Goal: Answer question/provide support: Share knowledge or assist other users

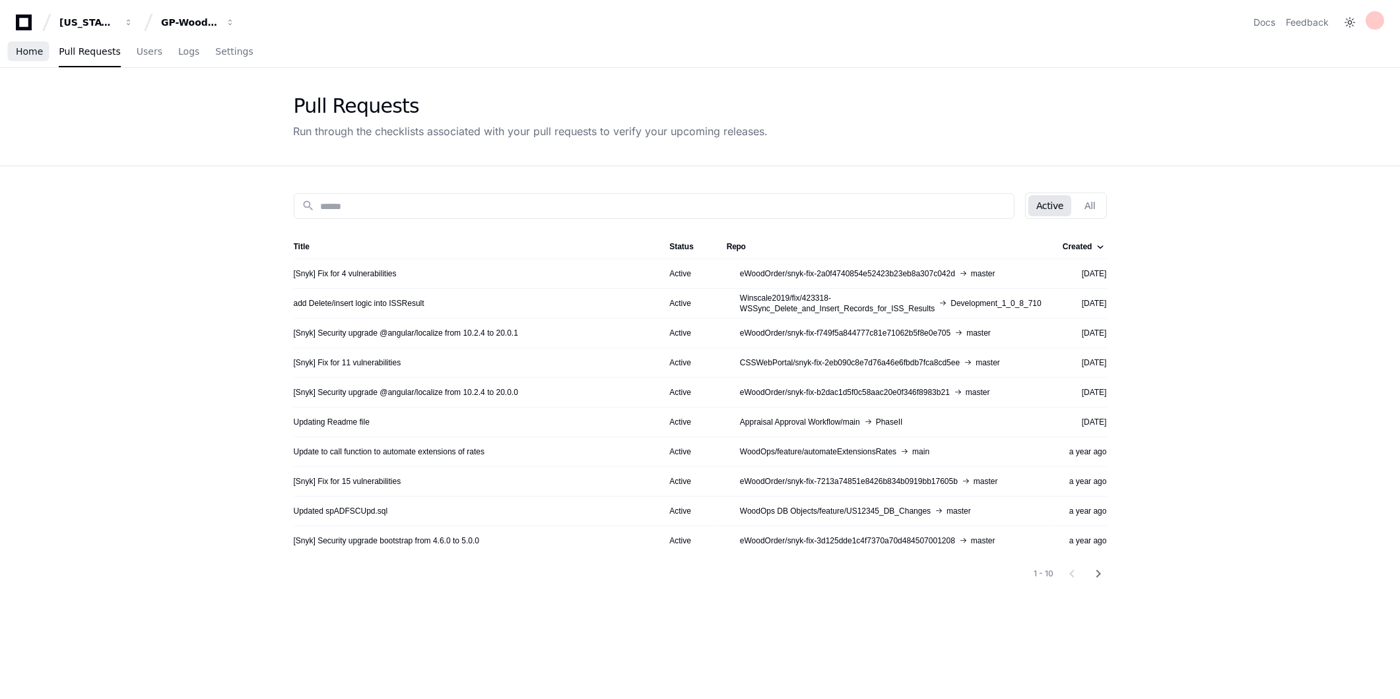
click at [26, 55] on span "Home" at bounding box center [29, 52] width 27 height 8
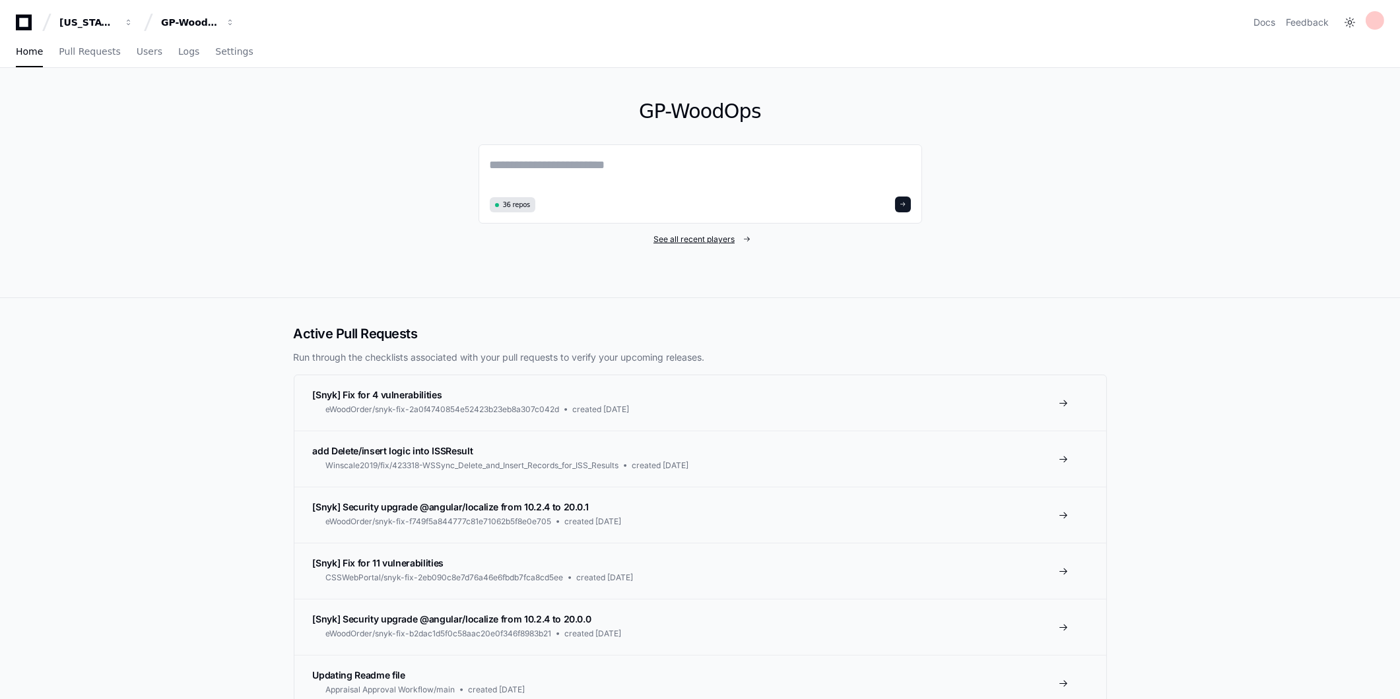
click at [739, 241] on link "See all recent players" at bounding box center [699, 239] width 443 height 11
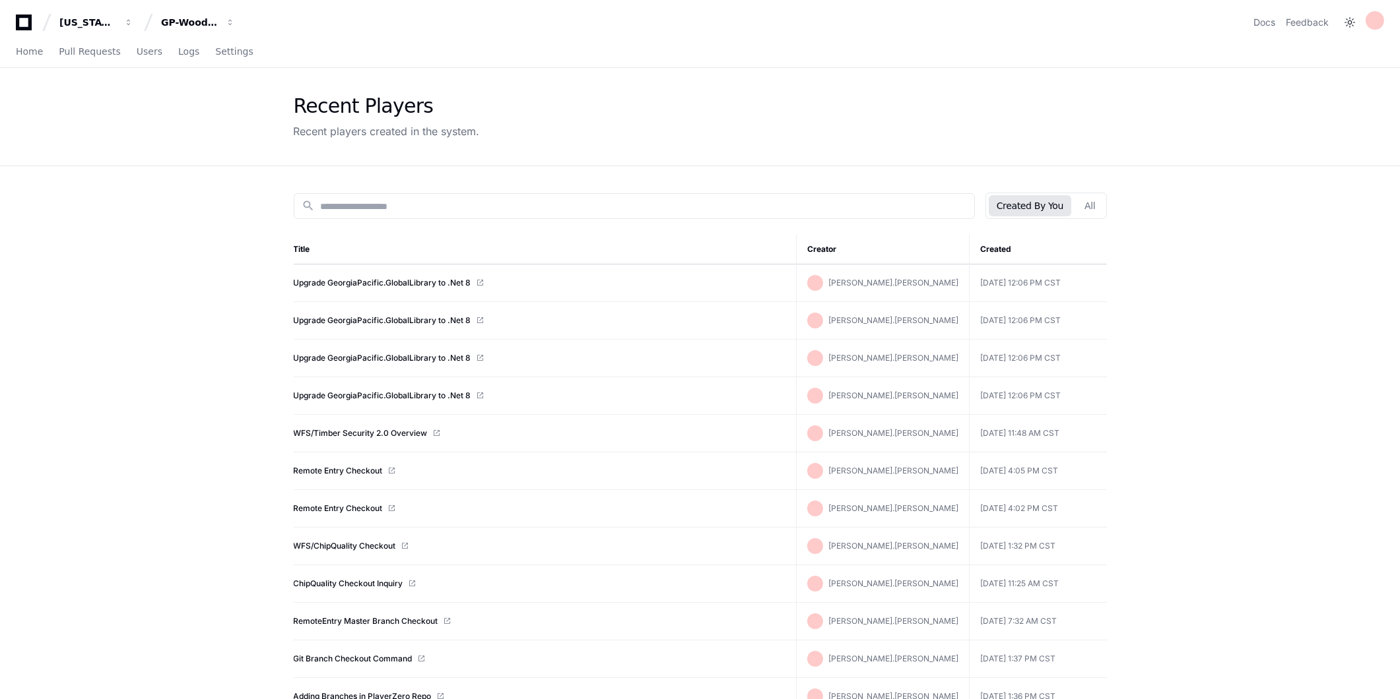
click at [439, 276] on td "Upgrade GeorgiaPacific.GlobalLibrary to .Net 8" at bounding box center [545, 284] width 503 height 38
click at [437, 279] on link "Upgrade GeorgiaPacific.GlobalLibrary to .Net 8" at bounding box center [382, 283] width 177 height 11
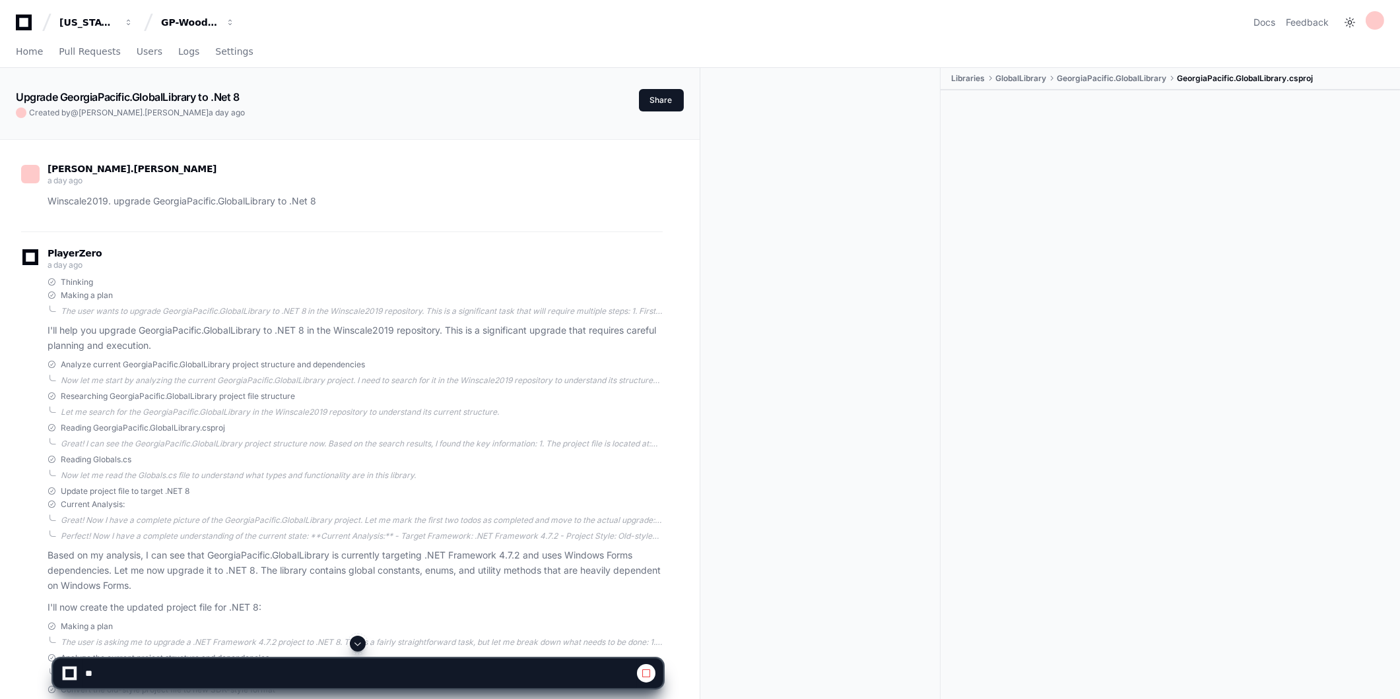
click at [358, 640] on span at bounding box center [357, 644] width 11 height 11
click at [355, 645] on span at bounding box center [357, 644] width 11 height 11
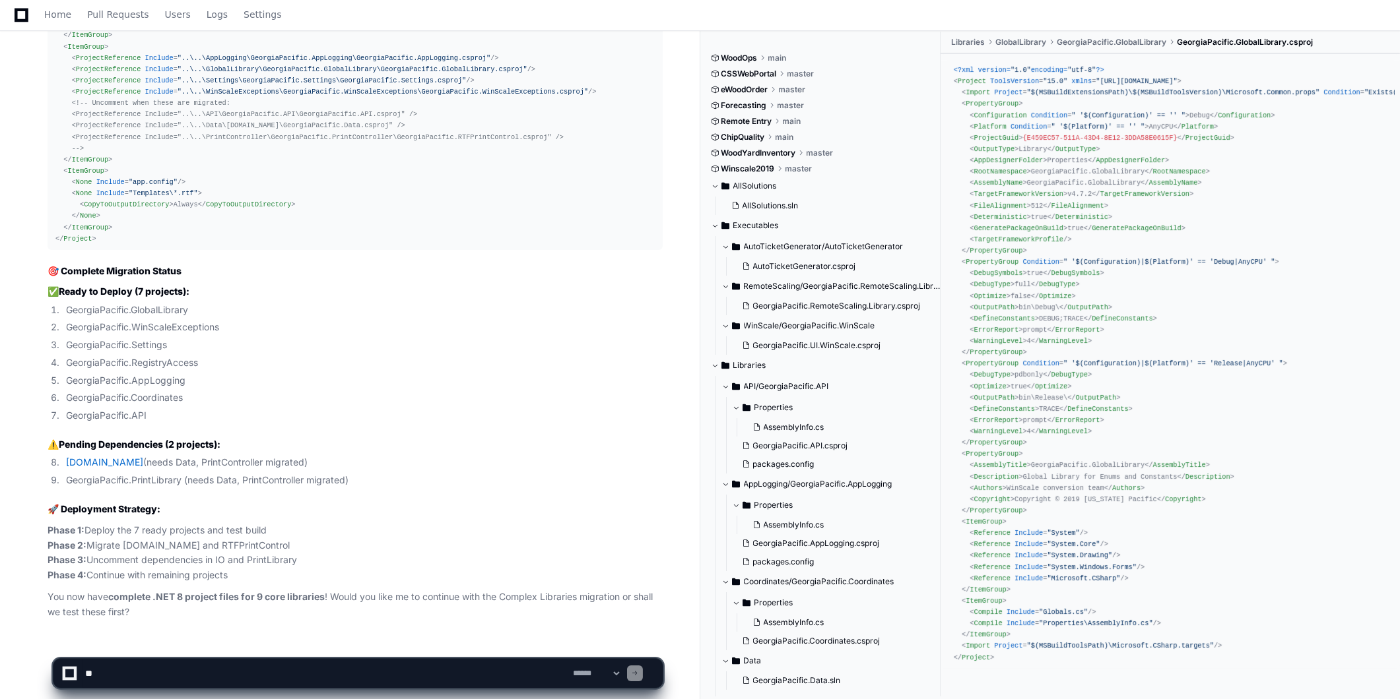
scroll to position [13487, 0]
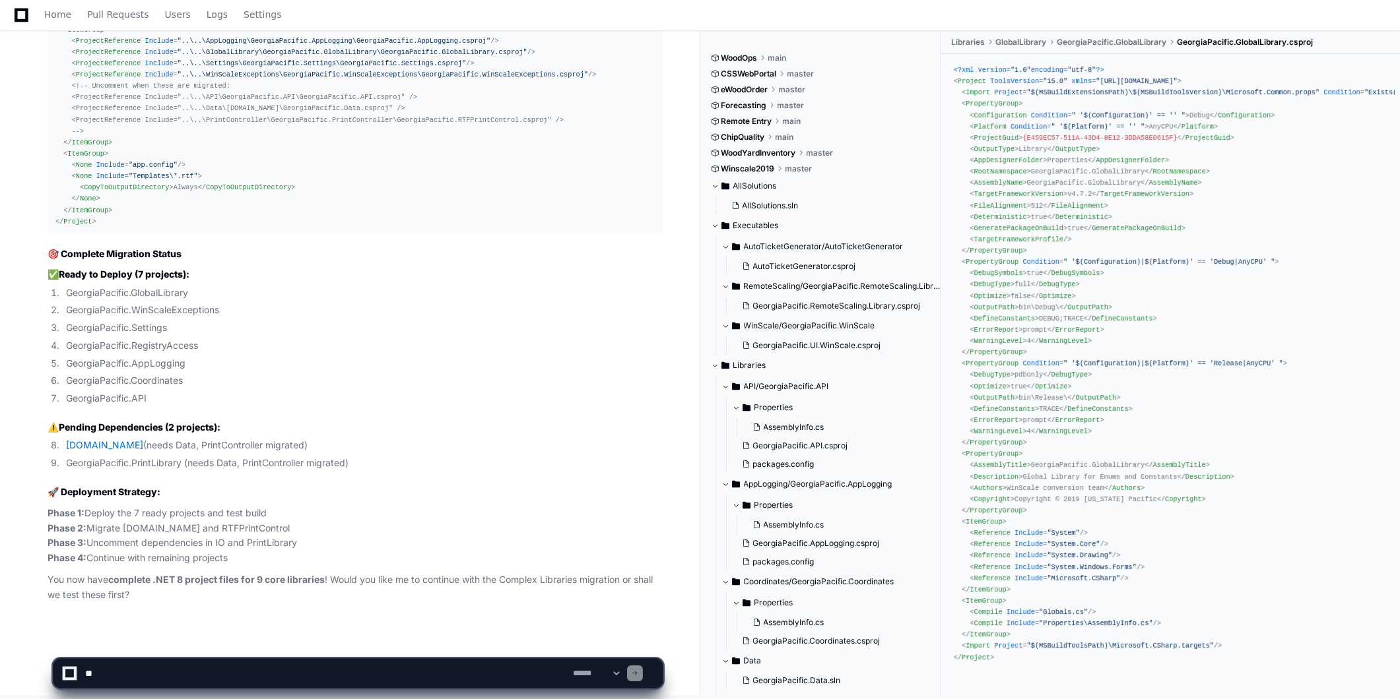
click at [438, 680] on textarea at bounding box center [326, 673] width 488 height 29
paste textarea "**********"
type textarea "**********"
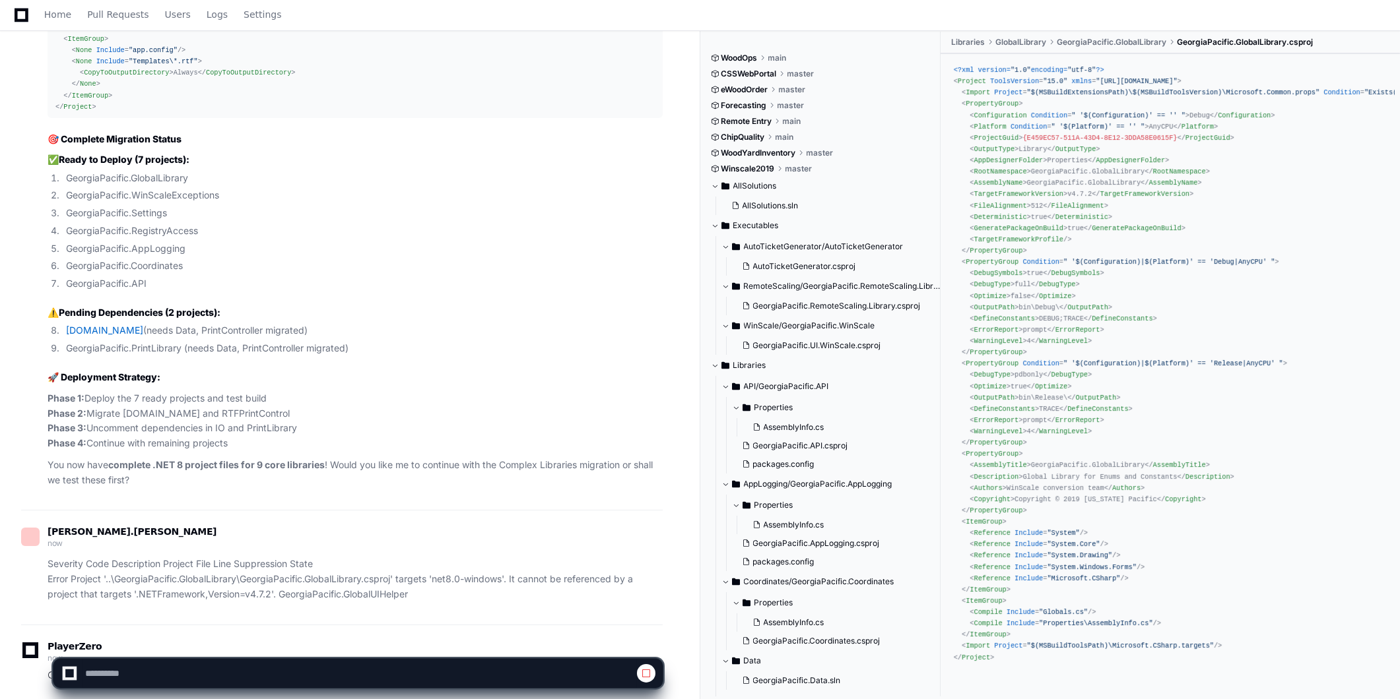
scroll to position [13678, 0]
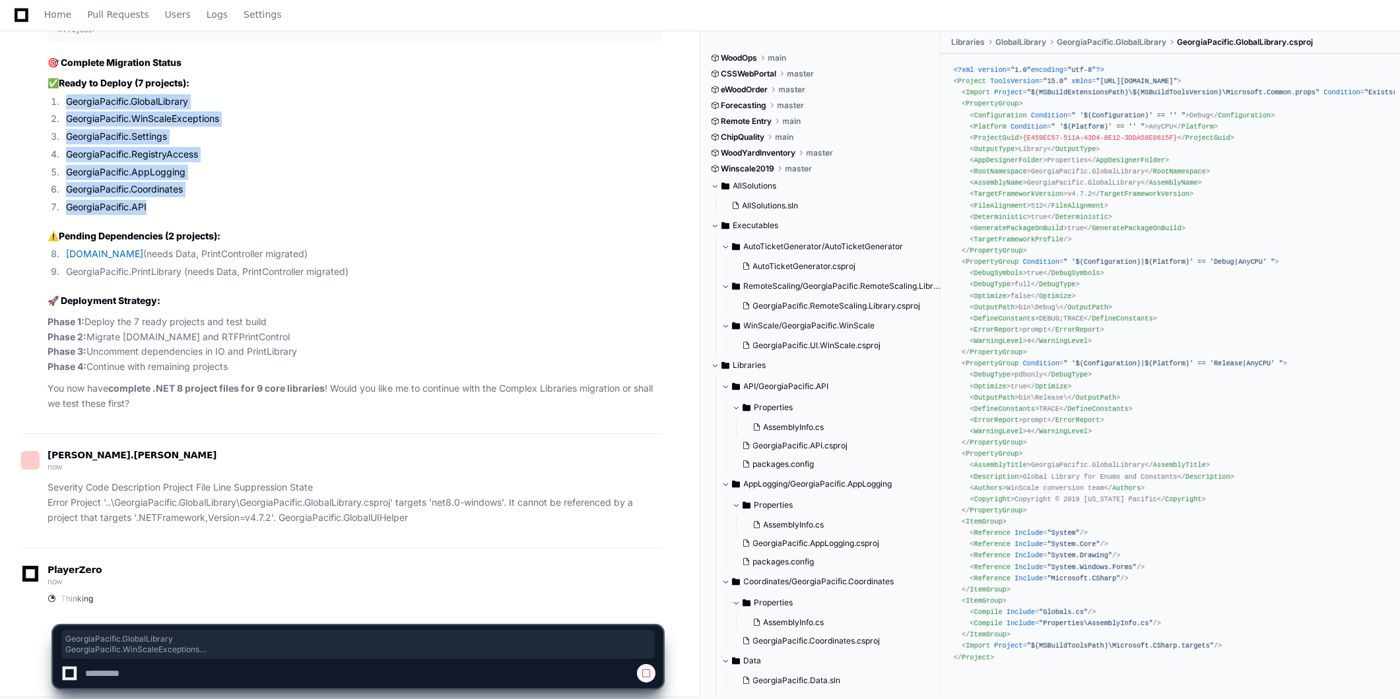
drag, startPoint x: 153, startPoint y: 199, endPoint x: 57, endPoint y: 96, distance: 140.5
click at [57, 96] on ol "GeorgiaPacific.GlobalLibrary GeorgiaPacific.WinScaleExceptions GeorgiaPacific.S…" at bounding box center [355, 154] width 615 height 121
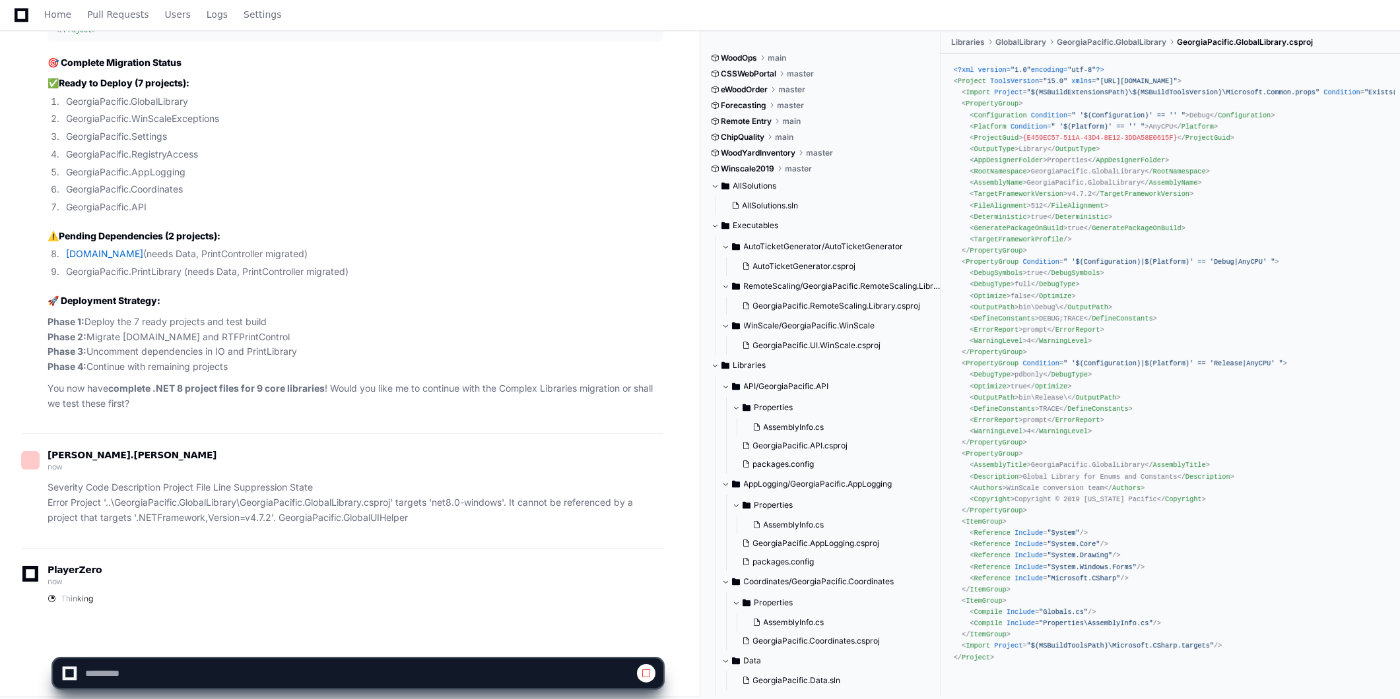
click at [315, 230] on h3 "⚠️ Pending Dependencies (2 projects):" at bounding box center [355, 236] width 615 height 13
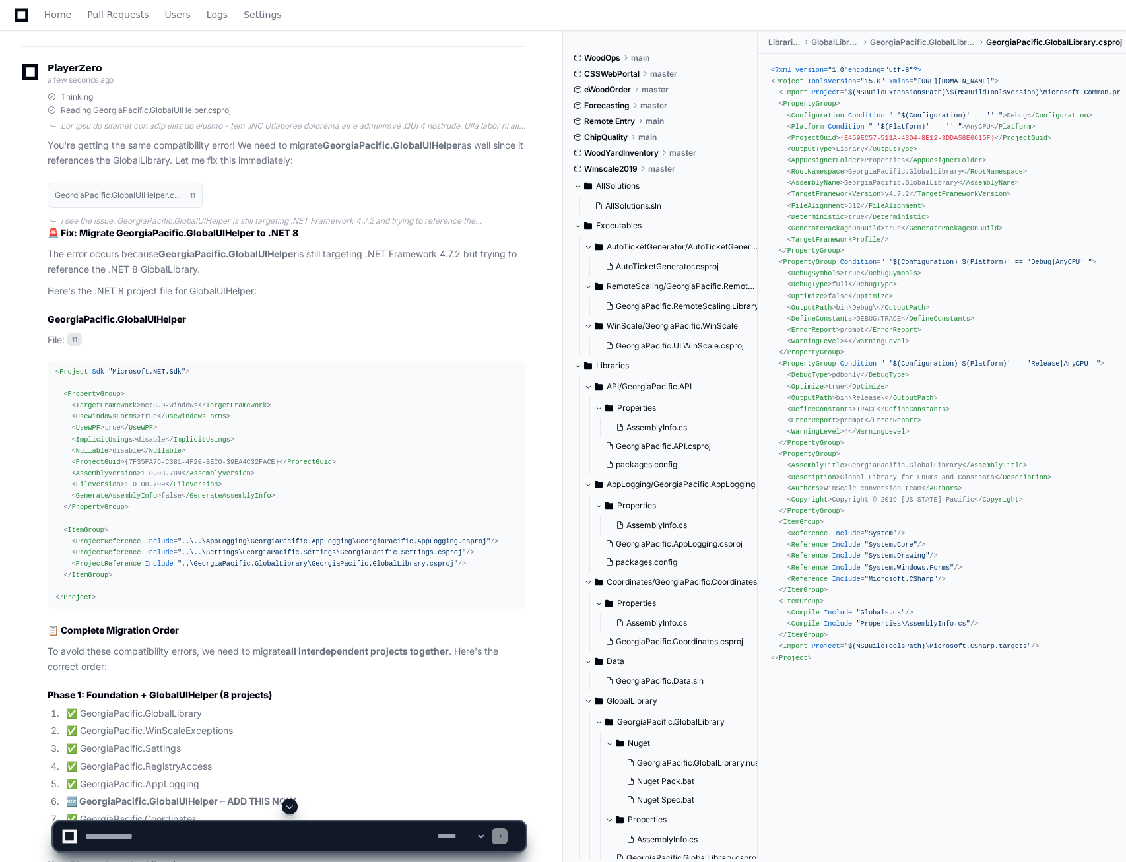
scroll to position [14308, 0]
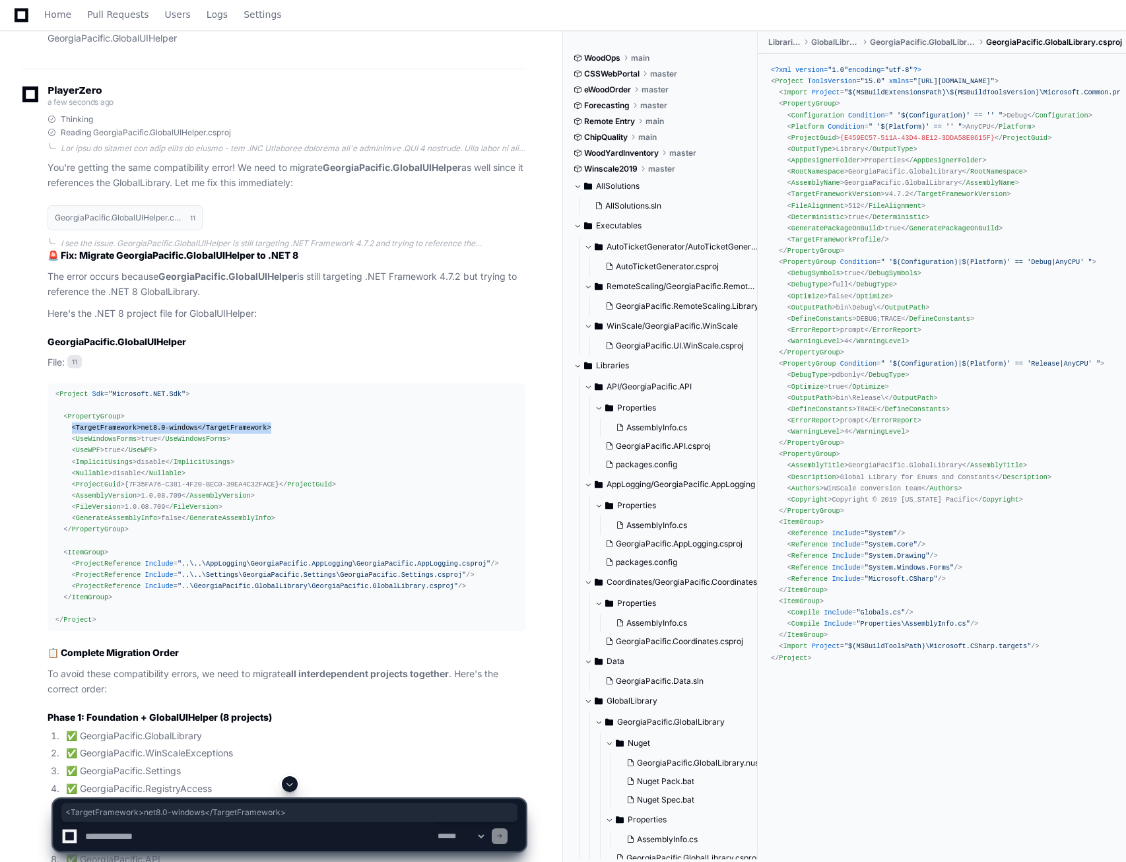
drag, startPoint x: 70, startPoint y: 424, endPoint x: 301, endPoint y: 424, distance: 230.9
click at [301, 424] on div "< Project Sdk = "Microsoft.NET.Sdk" > < PropertyGroup > < TargetFramework > net…" at bounding box center [286, 508] width 462 height 238
copy div "< TargetFramework > net8.0-windows </ TargetFramework >"
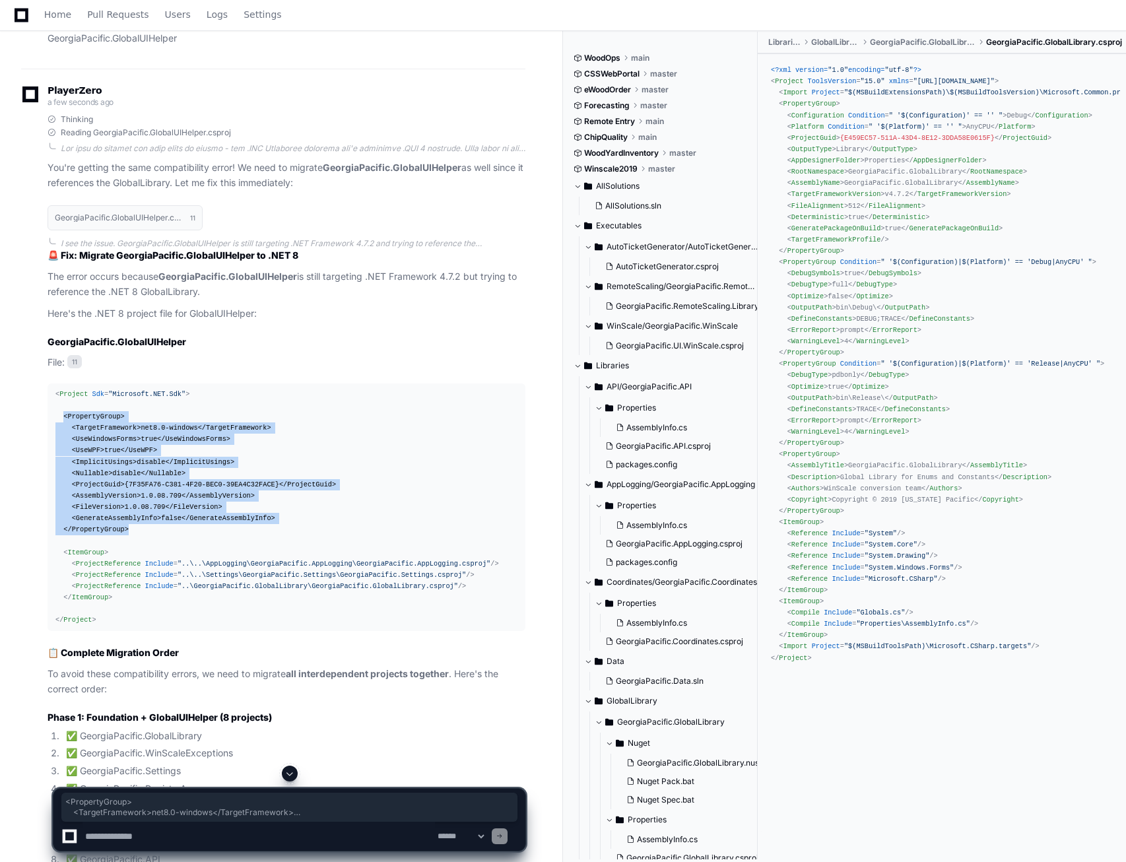
drag, startPoint x: 90, startPoint y: 505, endPoint x: 61, endPoint y: 414, distance: 95.4
click at [61, 414] on div "< Project Sdk = "Microsoft.NET.Sdk" > < PropertyGroup > < TargetFramework > net…" at bounding box center [286, 508] width 462 height 238
copy div "< PropertyGroup > < TargetFramework > net8.0-windows </ TargetFramework > < Use…"
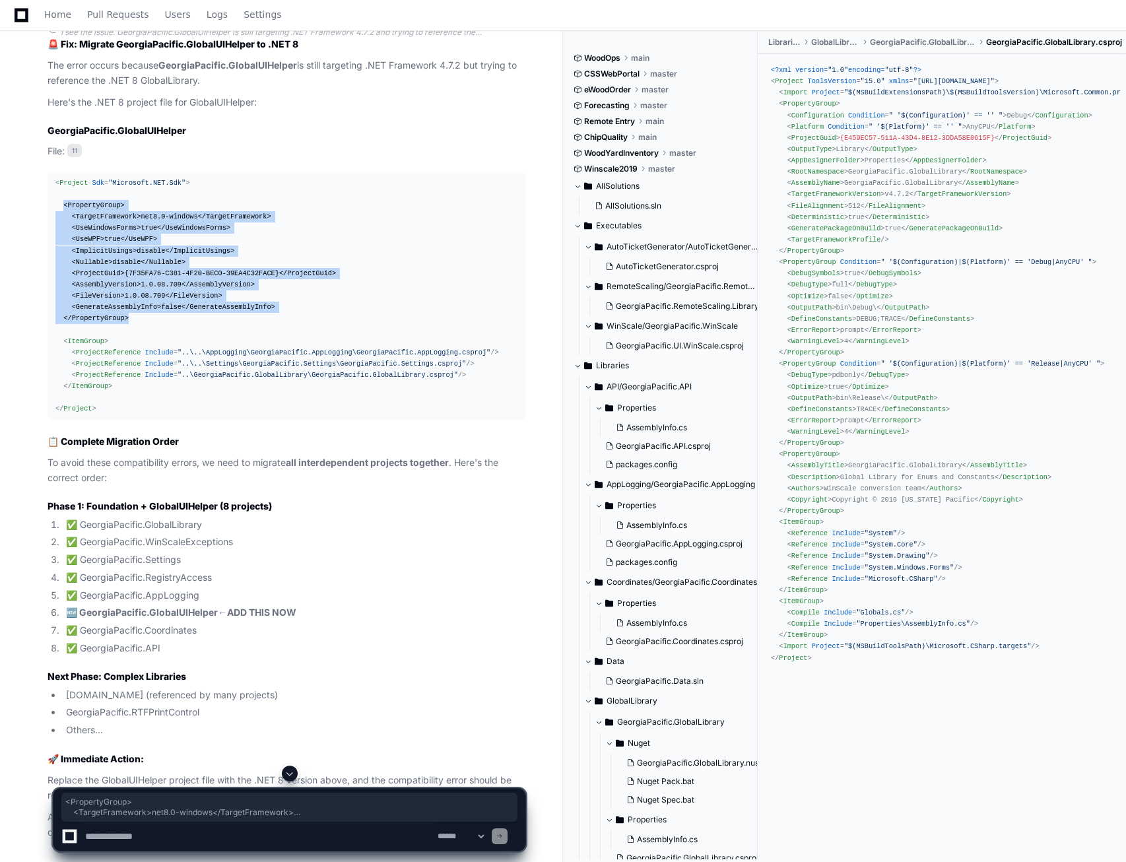
scroll to position [14268, 0]
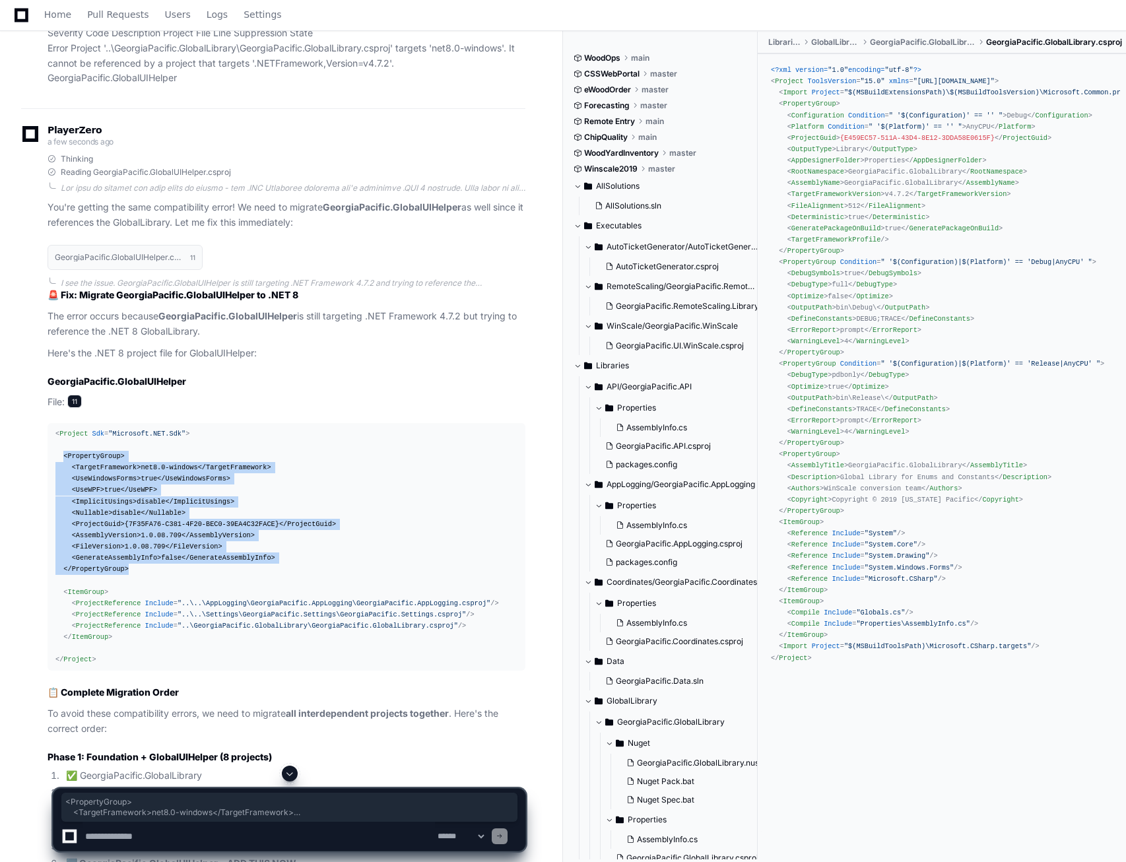
click at [79, 399] on span "11" at bounding box center [74, 401] width 15 height 13
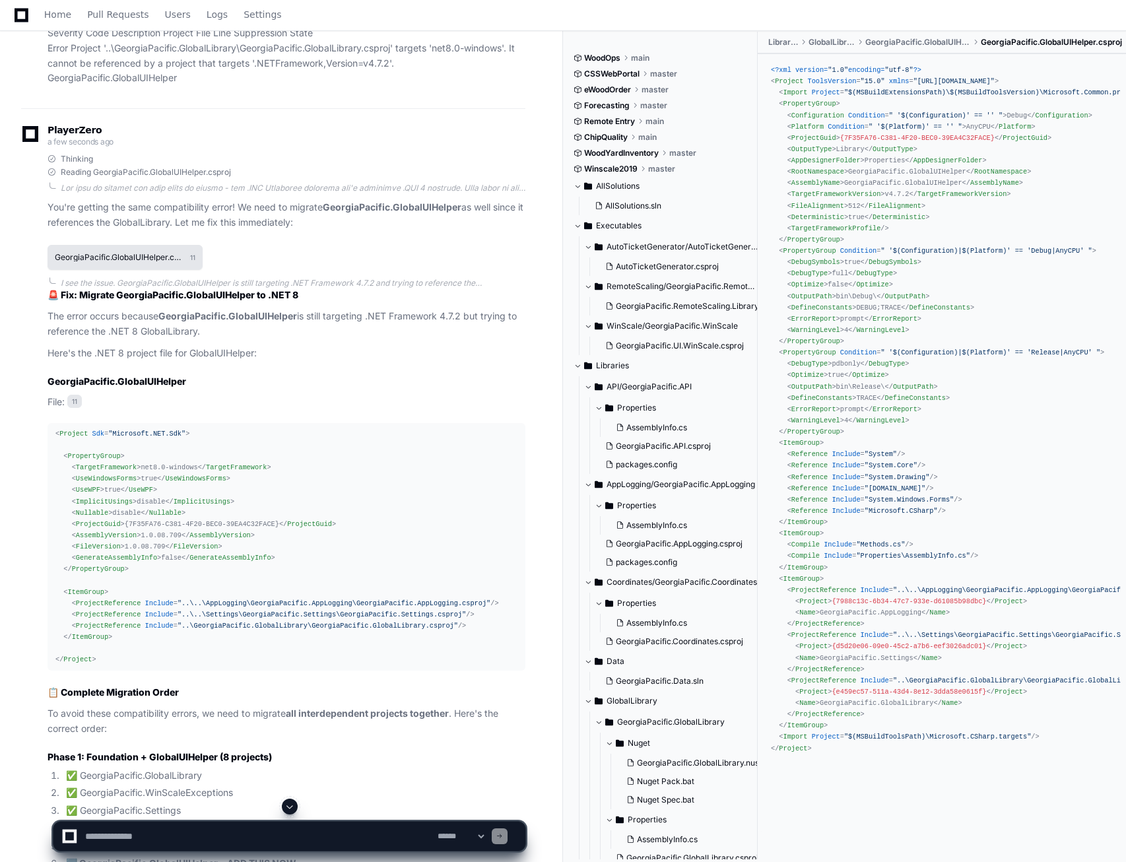
click at [129, 259] on button "GeorgiaPacific.GlobalUIHelper.csproj 11" at bounding box center [125, 257] width 155 height 25
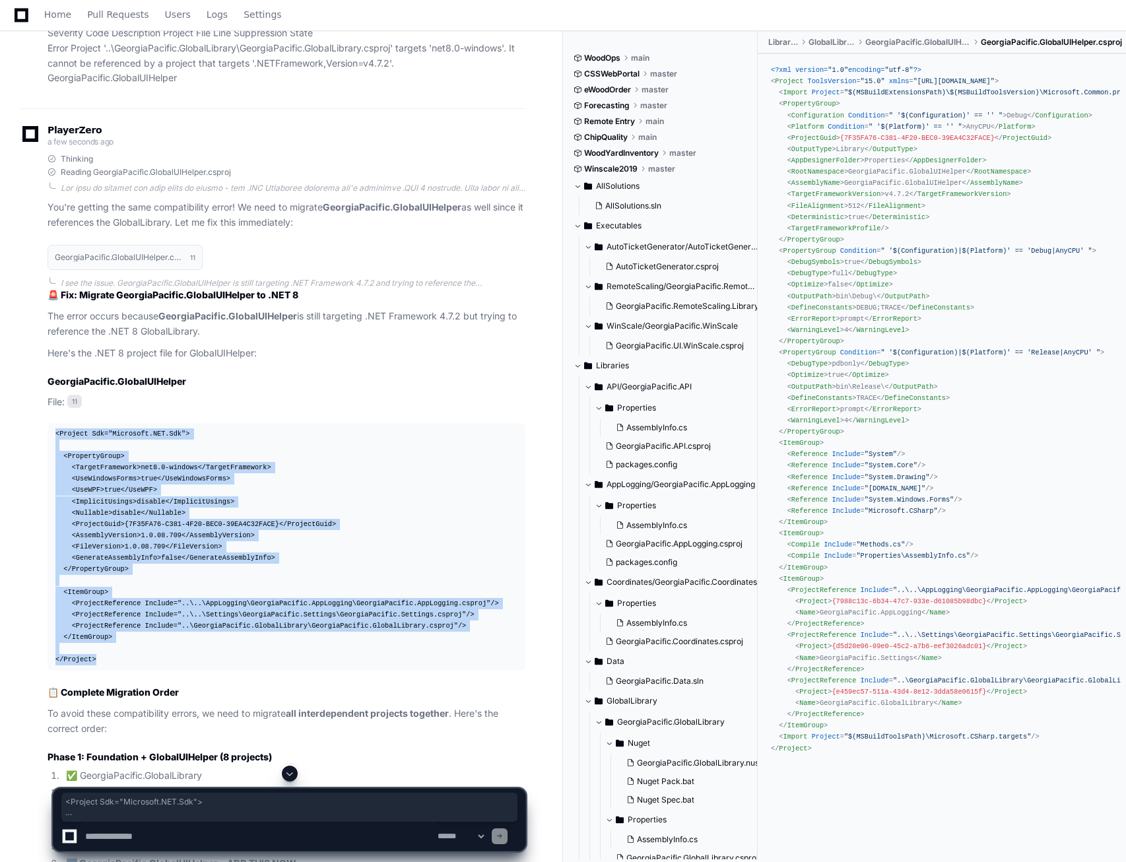
drag, startPoint x: 88, startPoint y: 659, endPoint x: -30, endPoint y: 412, distance: 273.6
copy div "< Project Sdk = "Microsoft.NET.Sdk" > < PropertyGroup > < TargetFramework > net…"
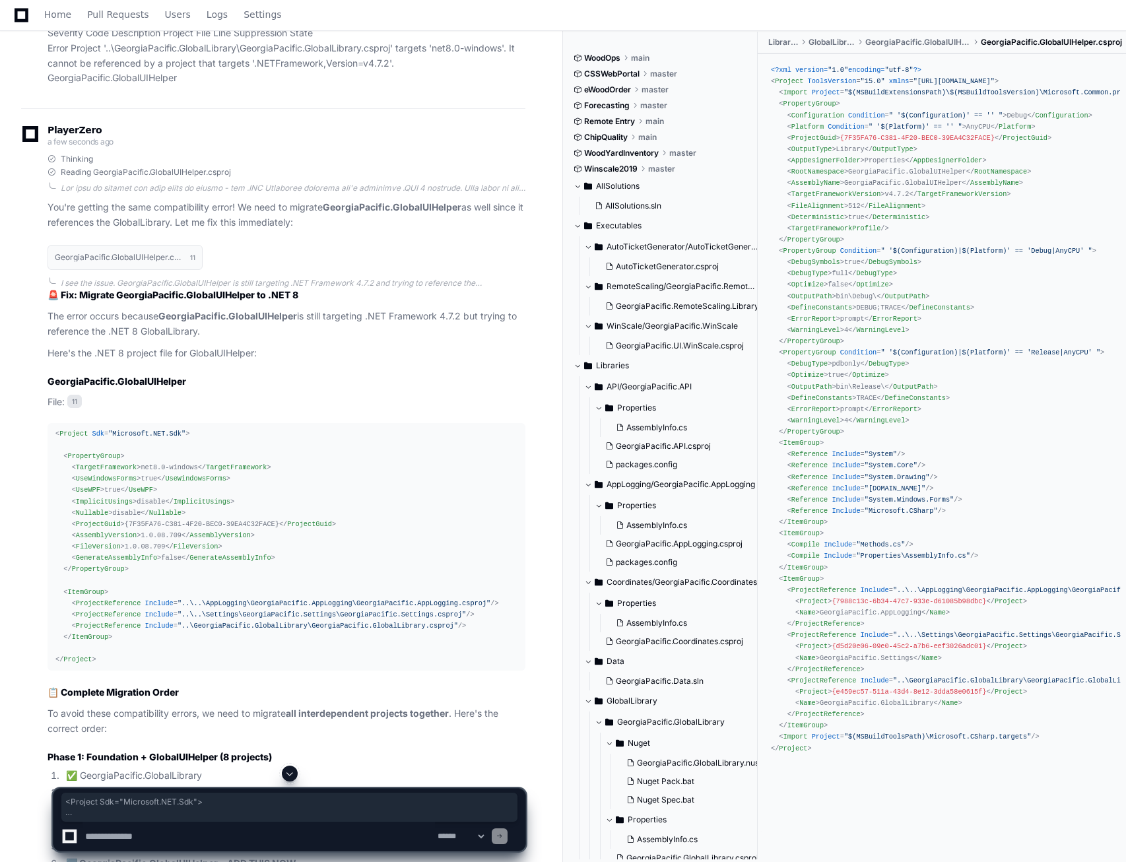
click at [131, 699] on textarea at bounding box center [258, 835] width 352 height 29
paste textarea "**********"
type textarea "**********"
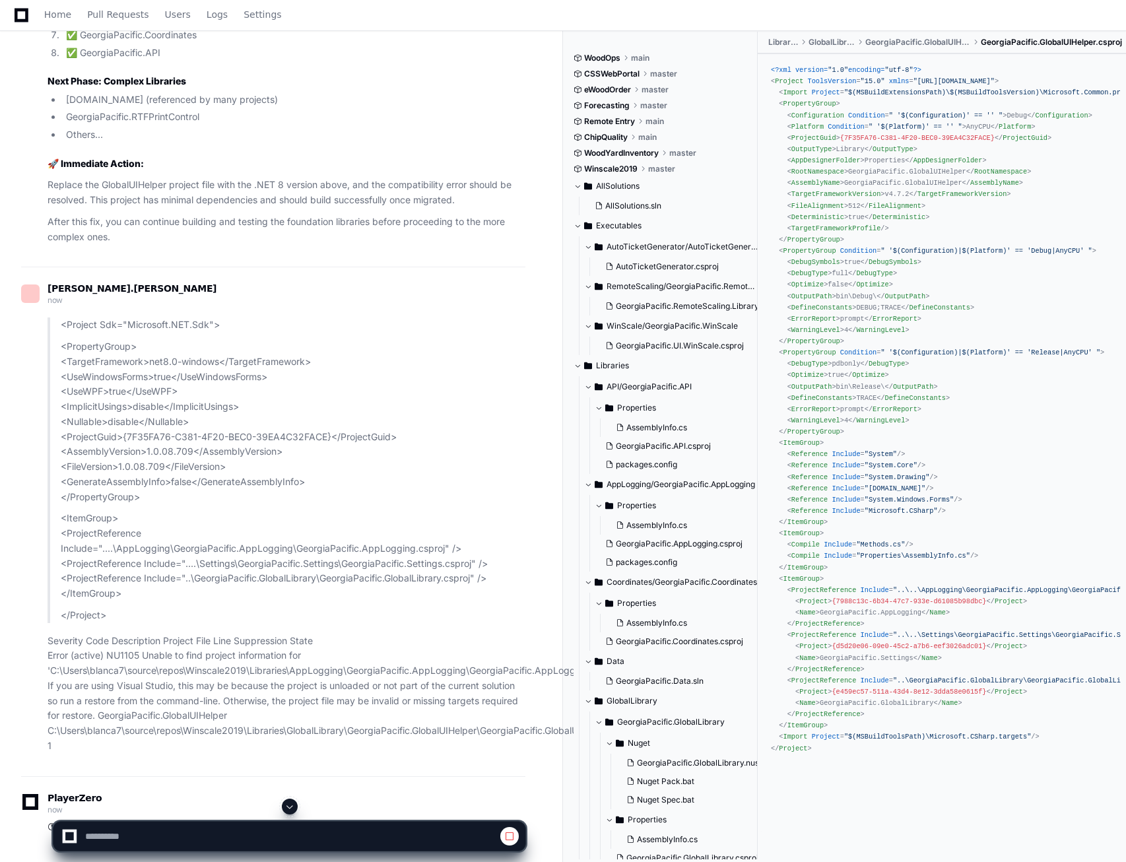
scroll to position [15184, 0]
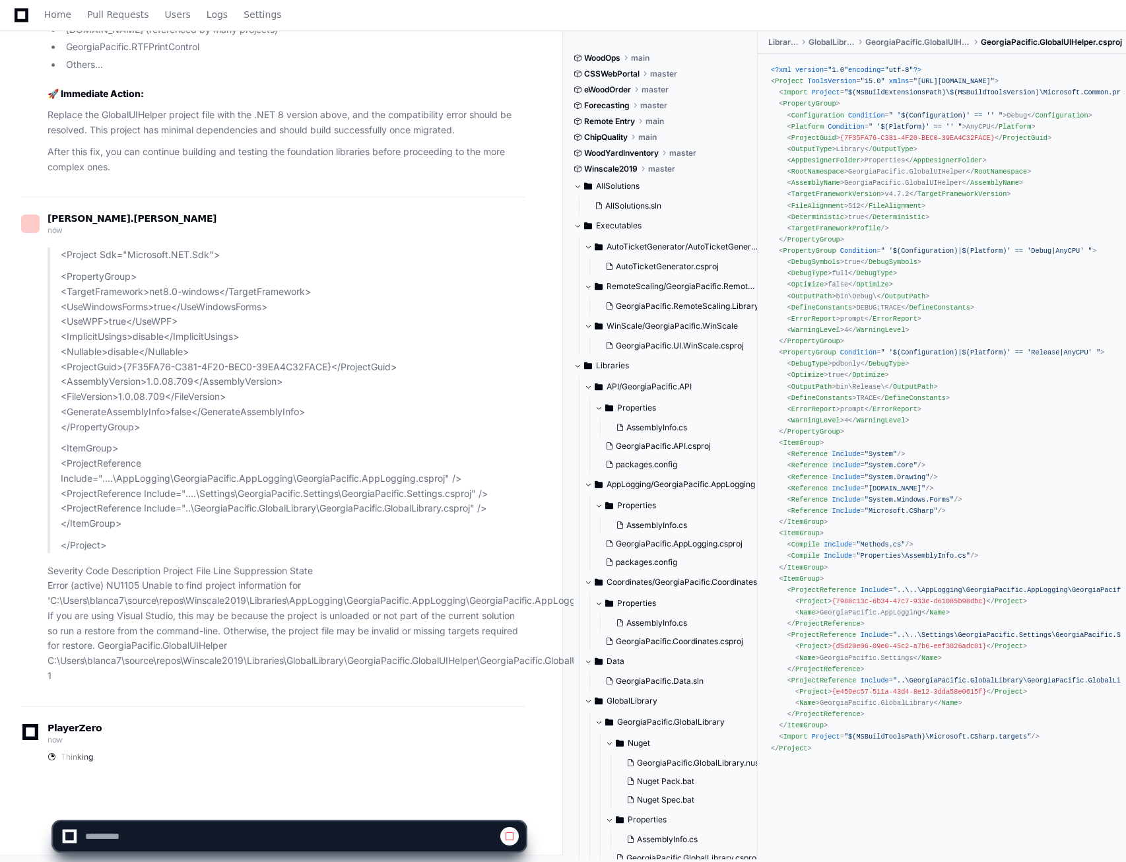
click at [286, 699] on div "PlayerZero now Thinking" at bounding box center [273, 744] width 504 height 77
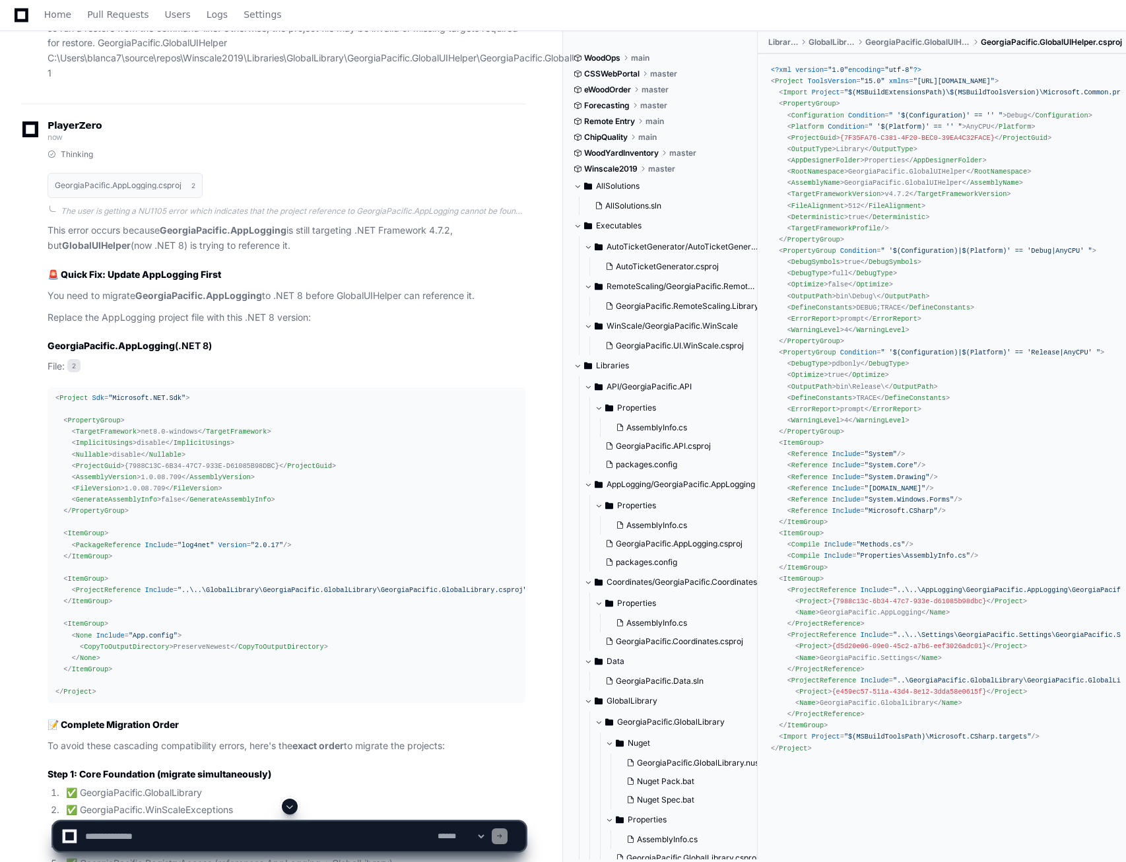
scroll to position [15836, 0]
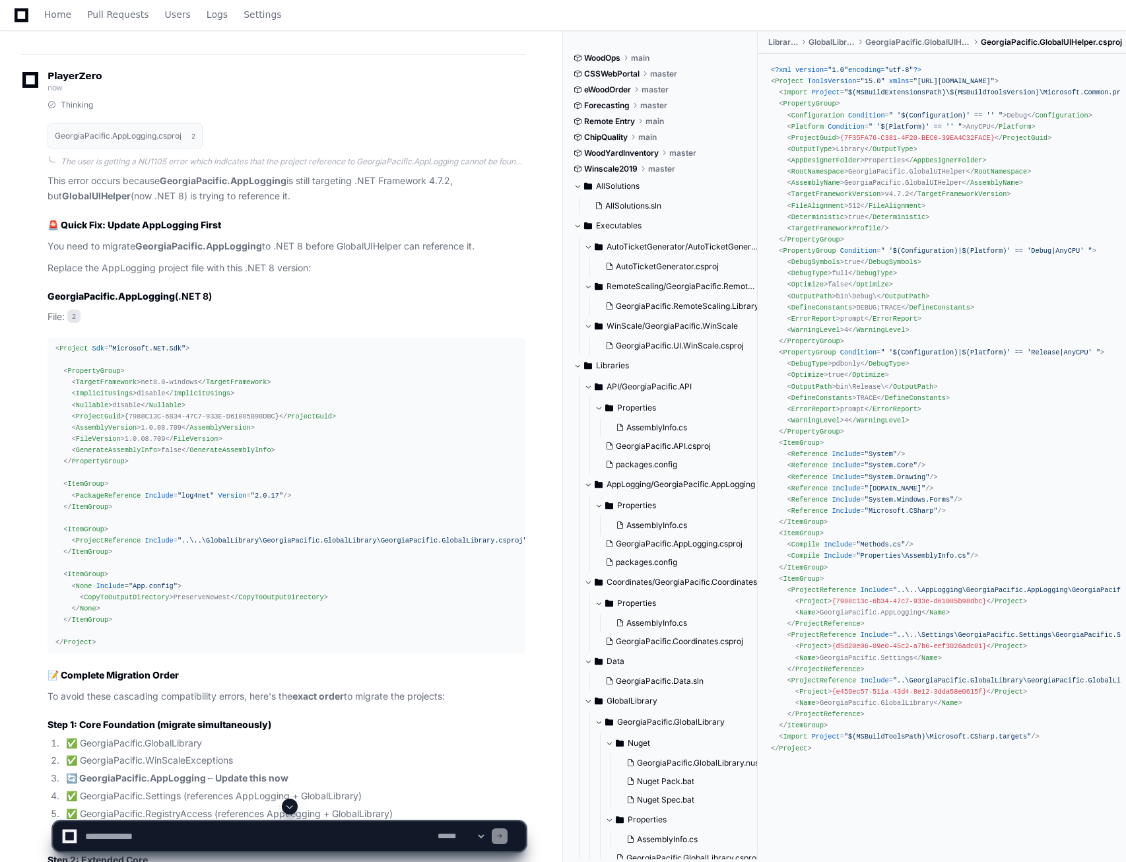
click at [265, 699] on textarea at bounding box center [258, 835] width 352 height 29
paste textarea "**********"
type textarea "**********"
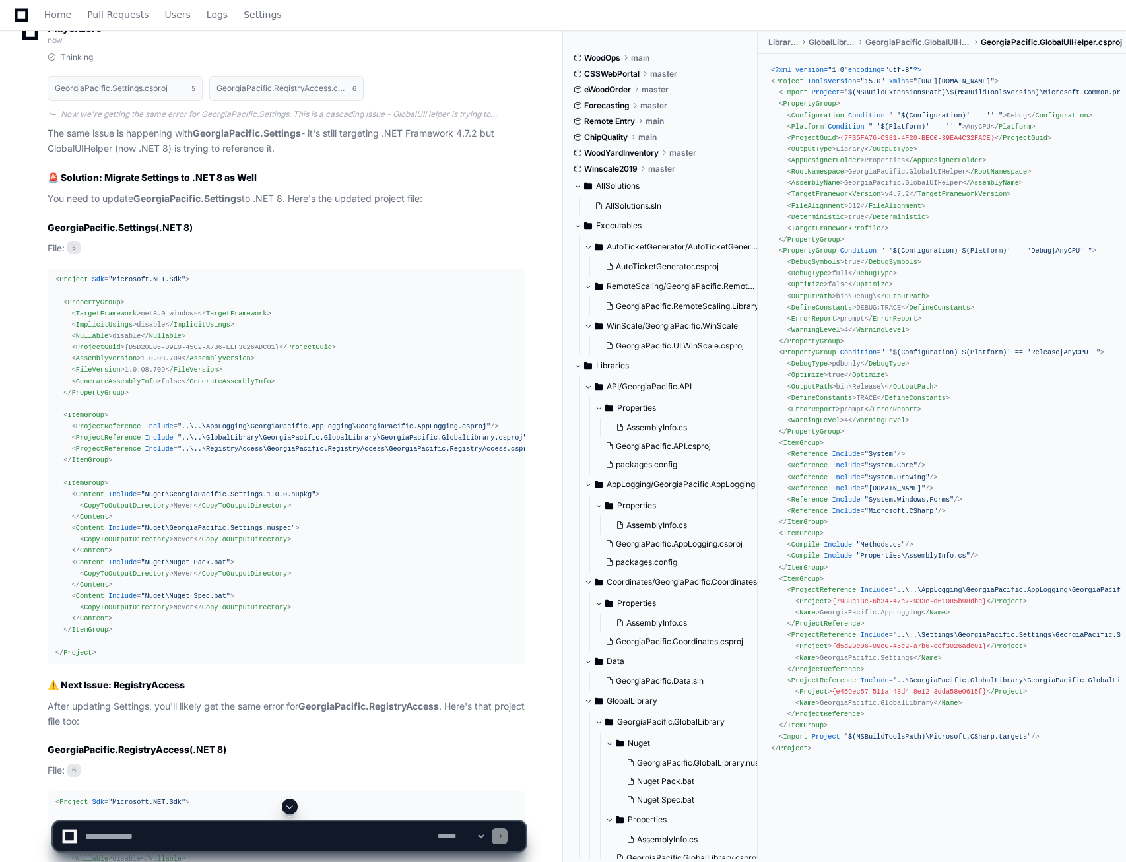
scroll to position [17329, 0]
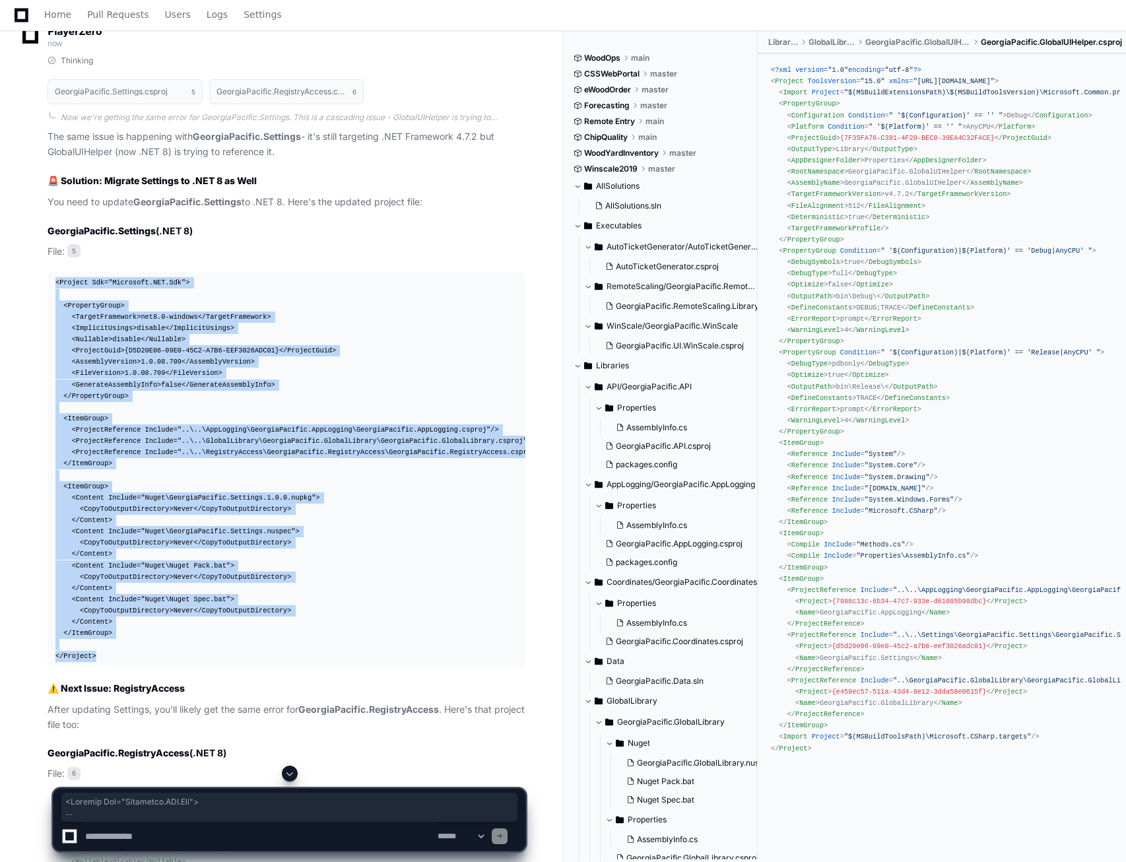
drag, startPoint x: 104, startPoint y: 655, endPoint x: 48, endPoint y: 273, distance: 385.5
click at [48, 273] on pre "< Project Sdk = "Microsoft.NET.Sdk" > < PropertyGroup > < TargetFramework > net…" at bounding box center [287, 469] width 478 height 395
copy div "< Project Sdk = "Microsoft.NET.Sdk" > < PropertyGroup > < TargetFramework > net…"
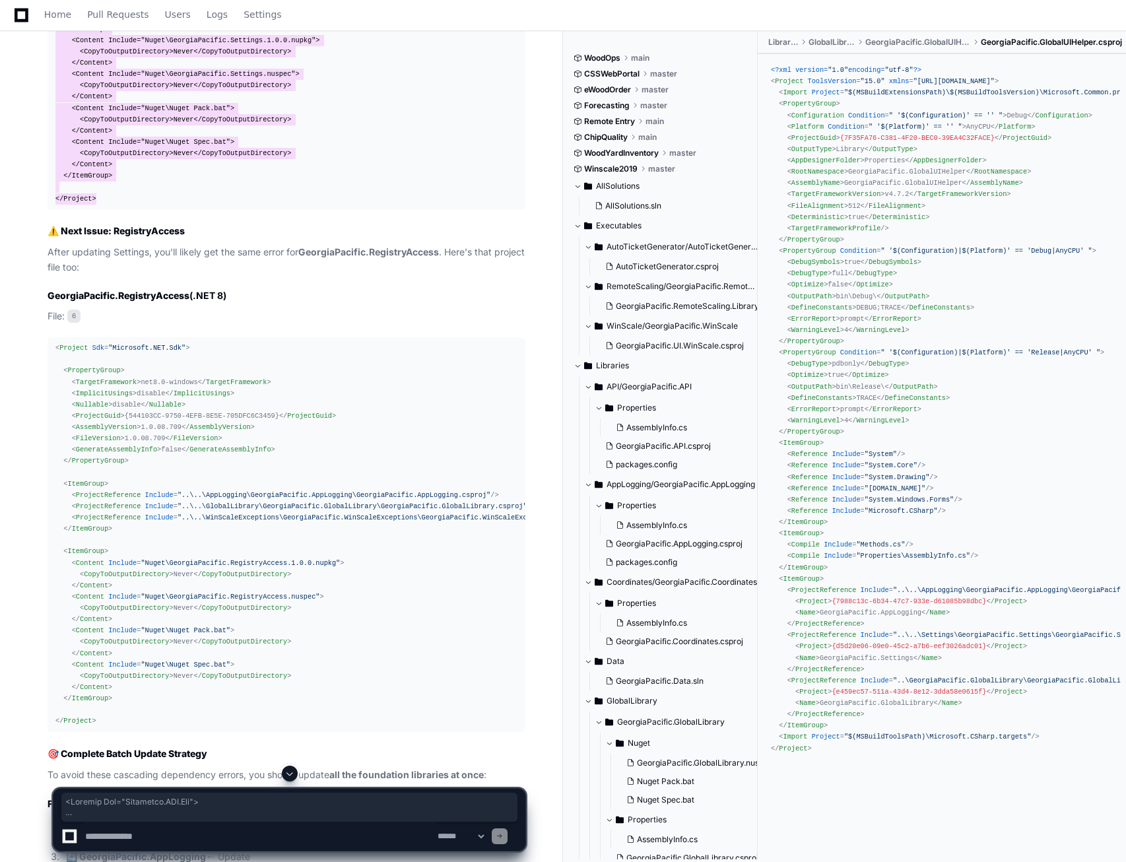
scroll to position [17857, 0]
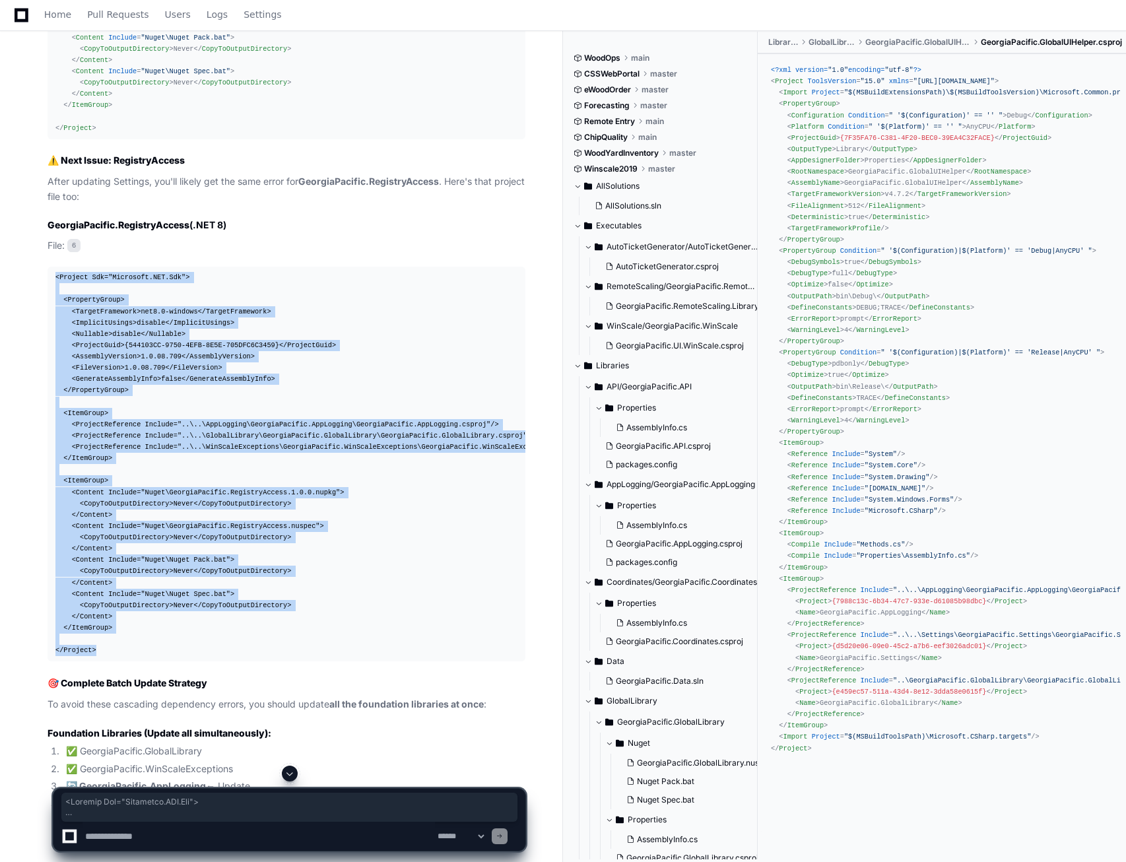
drag, startPoint x: 56, startPoint y: 274, endPoint x: 198, endPoint y: 649, distance: 400.7
click at [198, 649] on div "< Project Sdk = "Microsoft.NET.Sdk" > < PropertyGroup > < TargetFramework > net…" at bounding box center [286, 464] width 462 height 384
copy div "< Project Sdk = "Microsoft.NET.Sdk" > < PropertyGroup > < TargetFramework > net…"
